Goal: Transaction & Acquisition: Purchase product/service

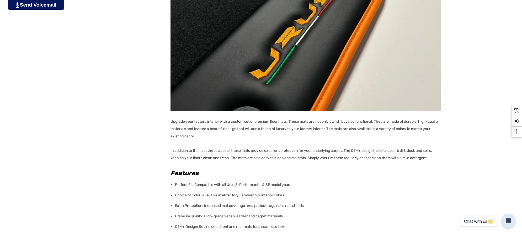
scroll to position [656, 0]
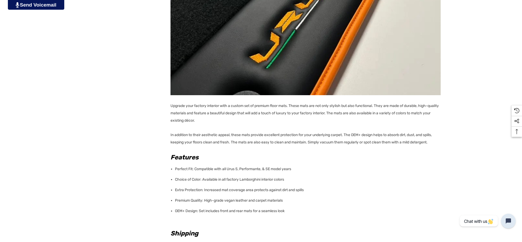
click at [303, 211] on li "OEM+ Design: Set includes front and rear mats for a seamless look" at bounding box center [308, 211] width 266 height 11
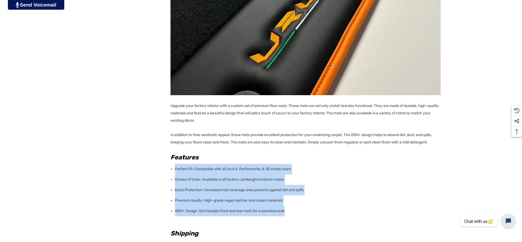
click at [174, 169] on div "Upgrade your factory interior with a custom set of premium floor mats. These ma…" at bounding box center [306, 62] width 270 height 747
copy ul "Perfect Fit: Compatible with all Urus S, Performante, & SE model years Choice o…"
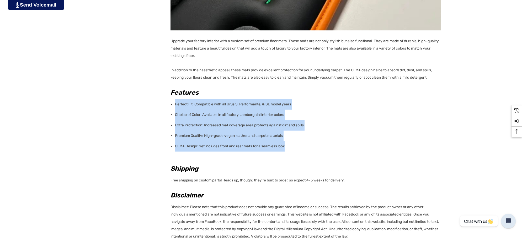
scroll to position [722, 0]
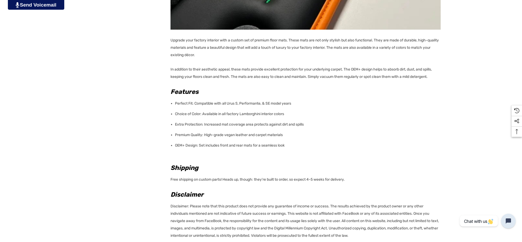
drag, startPoint x: 352, startPoint y: 180, endPoint x: 293, endPoint y: 169, distance: 59.6
click at [351, 180] on p "Free shipping on custom parts! Heads up, though: they're built to order, so exp…" at bounding box center [306, 179] width 270 height 9
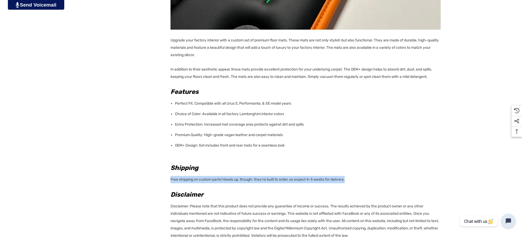
copy p "Free shipping on custom parts! Heads up, though: they're built to order, so exp…"
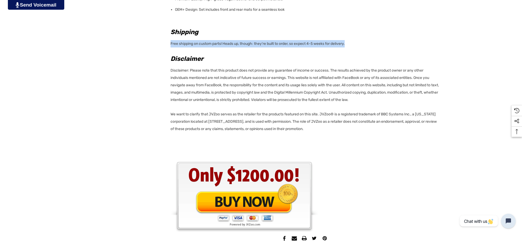
scroll to position [919, 0]
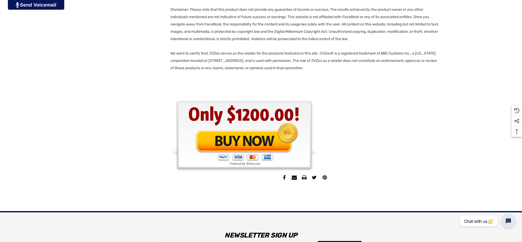
click at [276, 139] on img at bounding box center [245, 137] width 148 height 72
